Goal: Find specific page/section: Find specific page/section

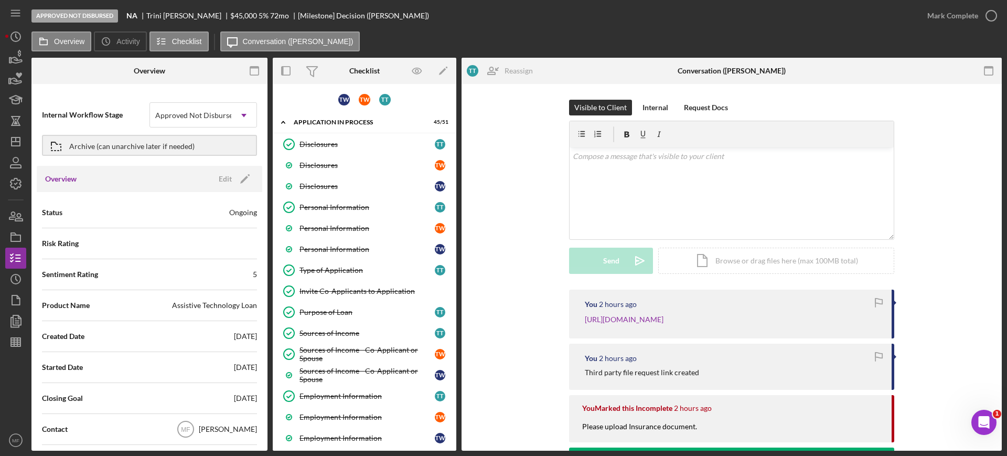
scroll to position [1289, 0]
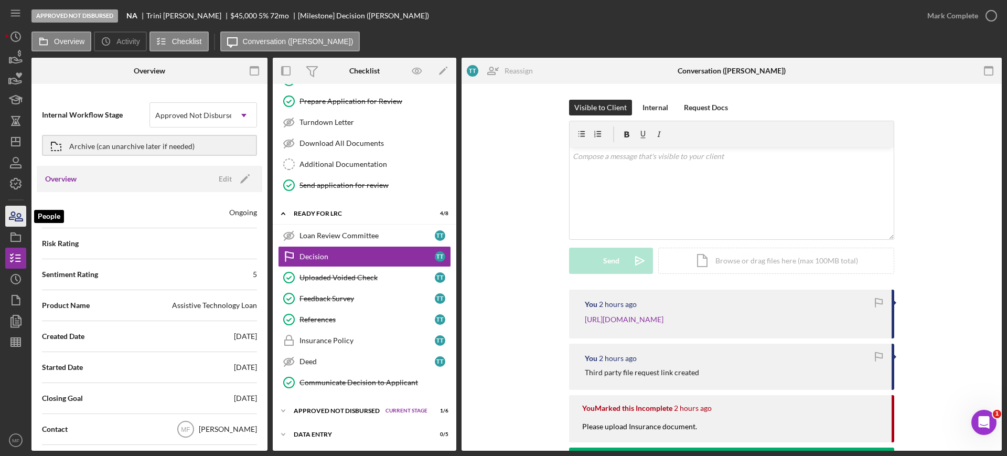
click at [21, 218] on icon "button" at bounding box center [18, 216] width 7 height 7
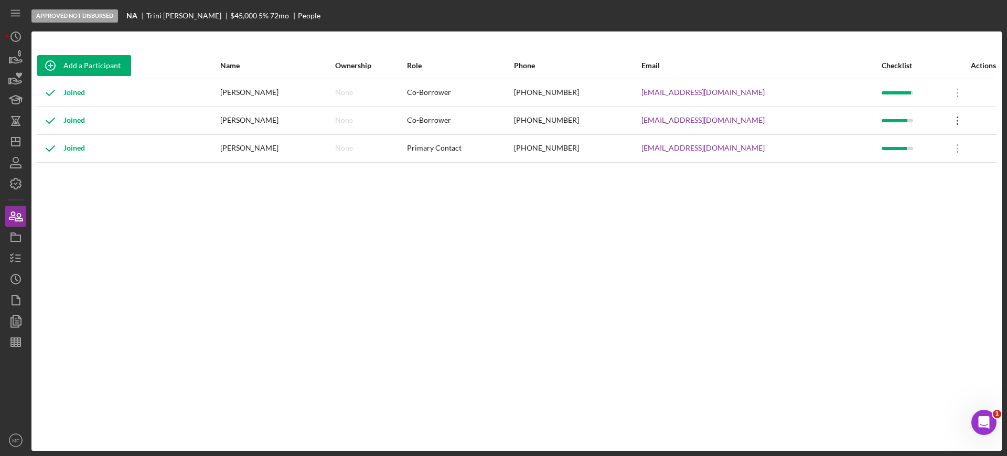
click at [951, 122] on icon "Icon/Overflow" at bounding box center [957, 121] width 26 height 26
click at [19, 140] on icon "Icon/Dashboard" at bounding box center [16, 141] width 26 height 26
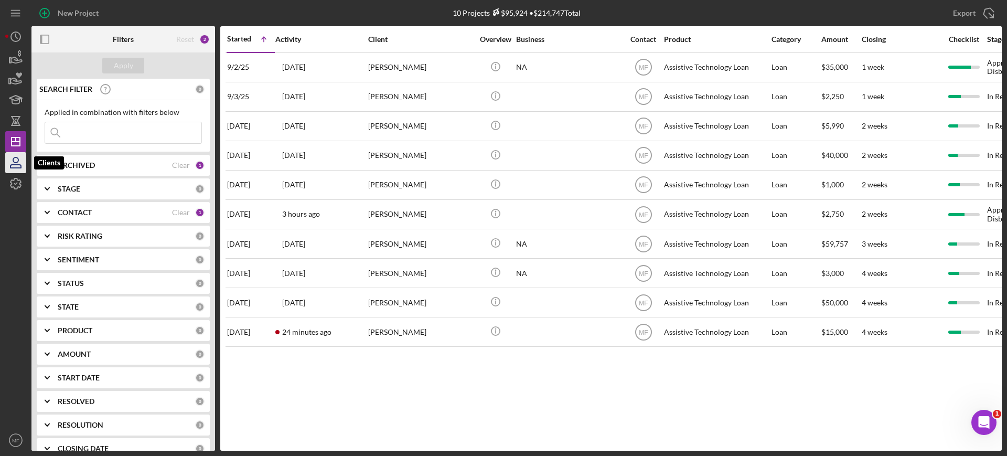
click at [15, 165] on icon "button" at bounding box center [15, 166] width 10 height 3
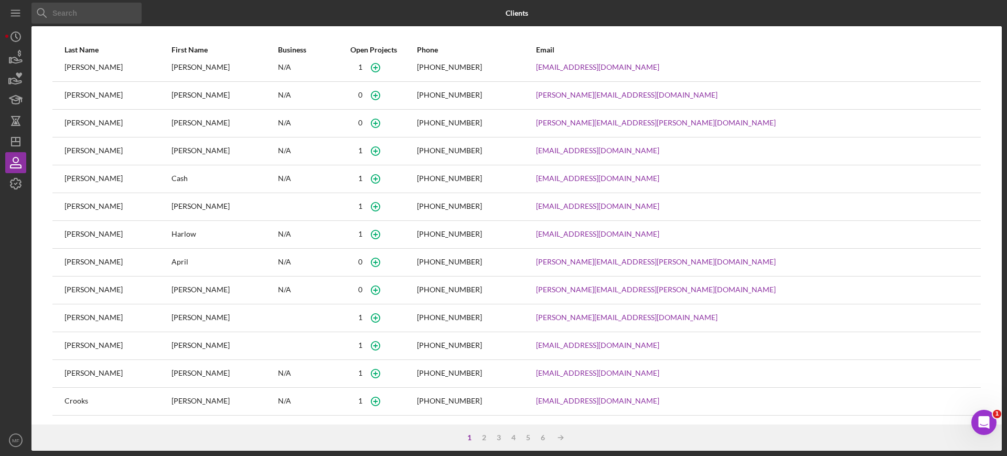
scroll to position [66, 0]
click at [17, 160] on icon "button" at bounding box center [16, 162] width 26 height 26
click at [111, 11] on input at bounding box center [86, 13] width 110 height 21
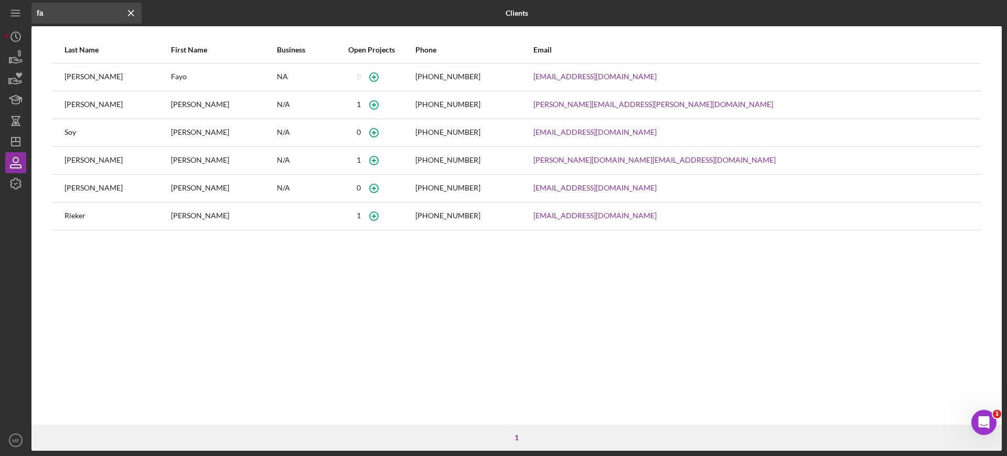
type input "f"
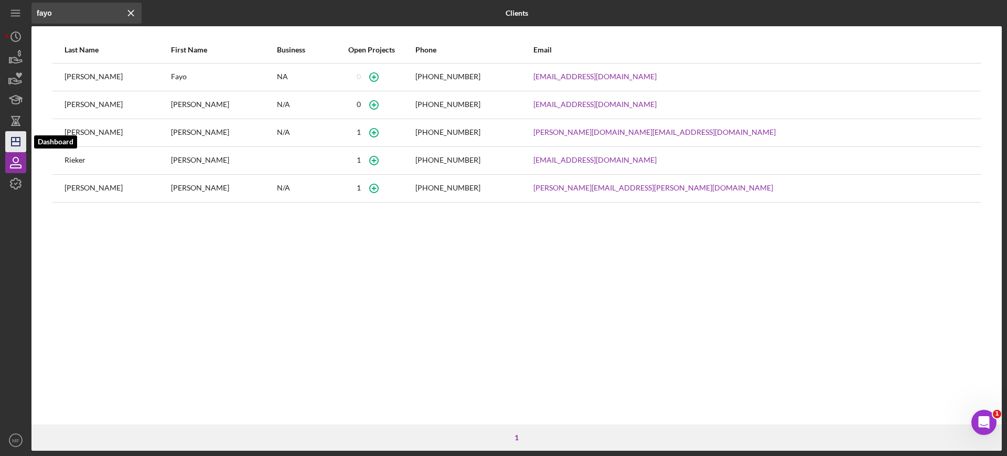
type input "fayo"
click at [17, 142] on icon "Icon/Dashboard" at bounding box center [16, 141] width 26 height 26
